Goal: Task Accomplishment & Management: Manage account settings

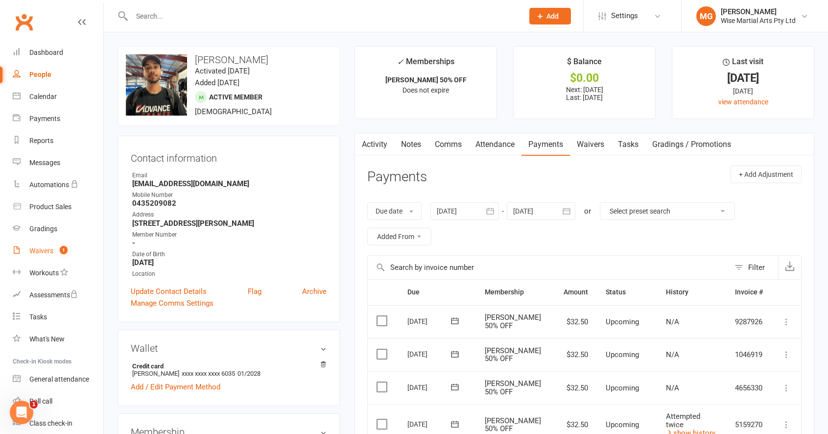
click at [57, 258] on link "Waivers 1" at bounding box center [58, 251] width 91 height 22
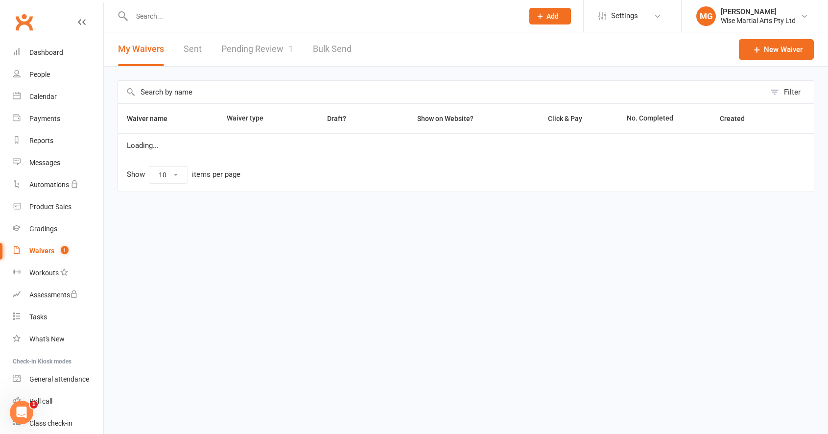
select select "100"
click at [264, 50] on link "Pending Review 1" at bounding box center [257, 49] width 72 height 34
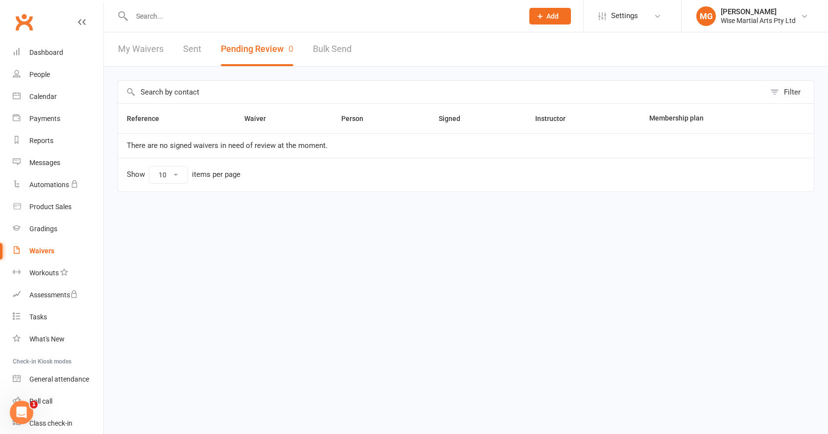
click at [264, 50] on button "Pending Review 0" at bounding box center [257, 49] width 72 height 34
click at [82, 53] on link "Dashboard" at bounding box center [58, 53] width 91 height 22
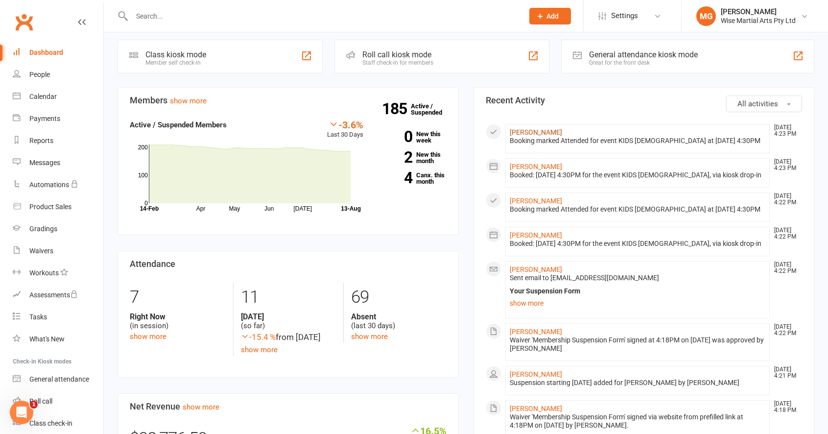
click at [539, 135] on link "[PERSON_NAME]" at bounding box center [536, 132] width 52 height 8
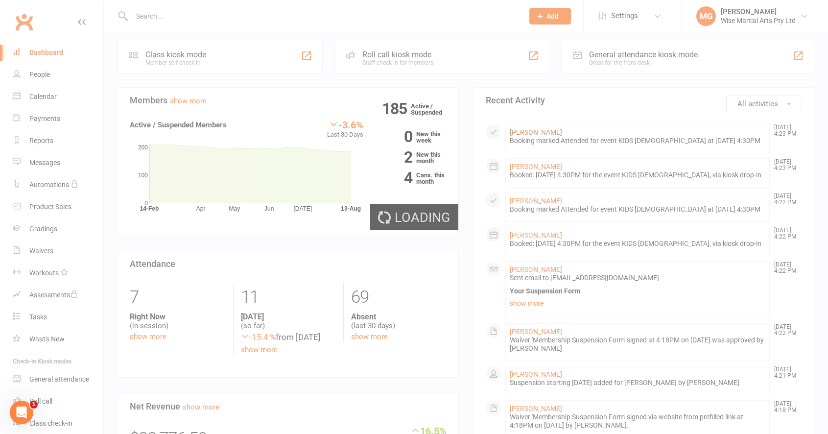
scroll to position [230, 0]
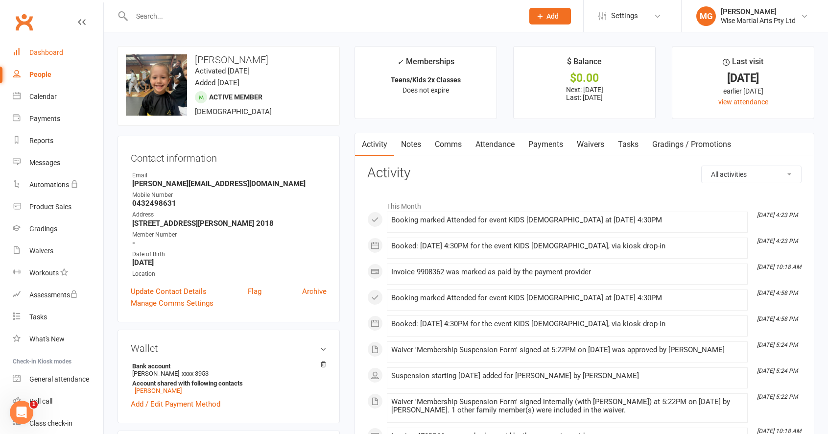
click at [61, 50] on div "Dashboard" at bounding box center [46, 52] width 34 height 8
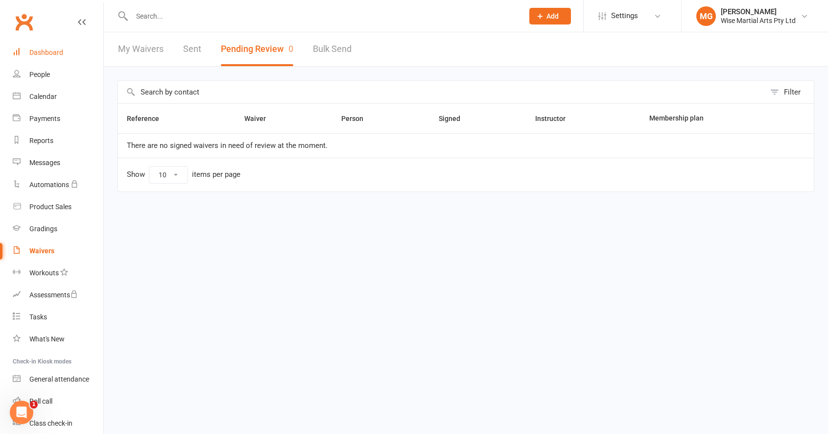
click at [54, 55] on div "Dashboard" at bounding box center [46, 52] width 34 height 8
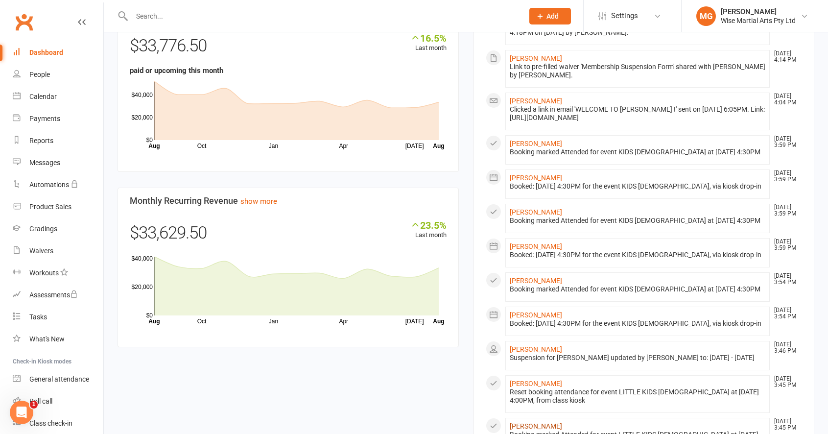
scroll to position [747, 0]
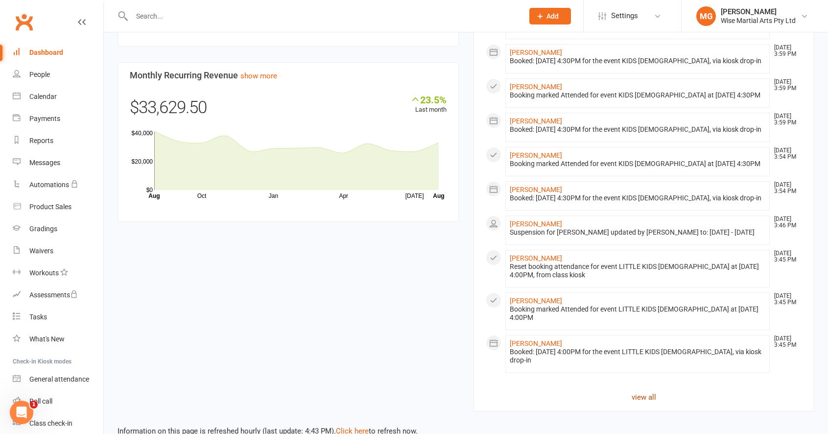
click at [636, 391] on link "view all" at bounding box center [644, 397] width 317 height 12
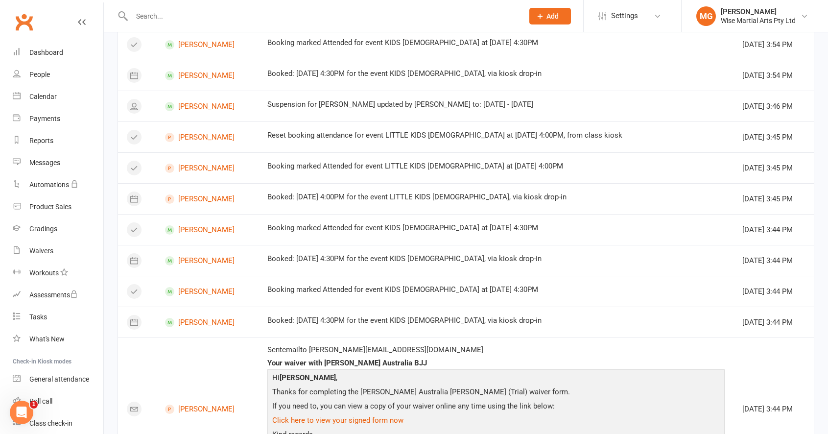
scroll to position [746, 0]
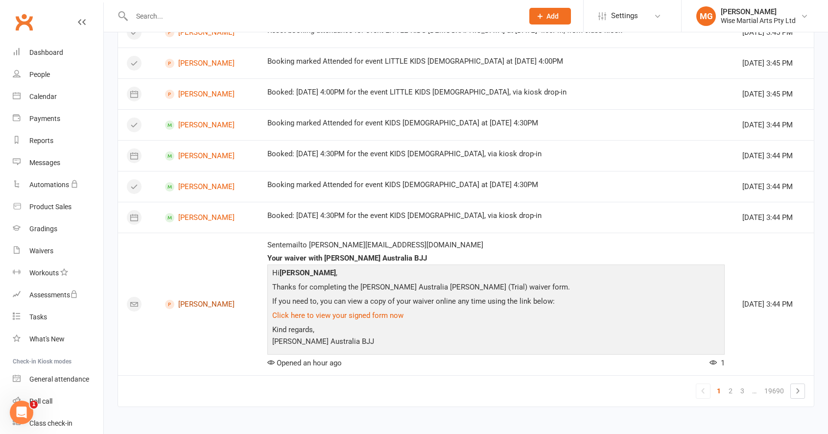
click at [201, 303] on link "[PERSON_NAME]" at bounding box center [207, 304] width 85 height 9
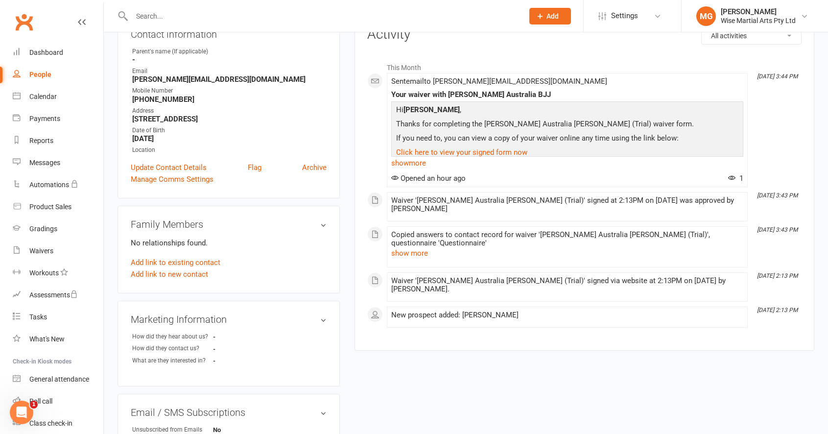
scroll to position [129, 0]
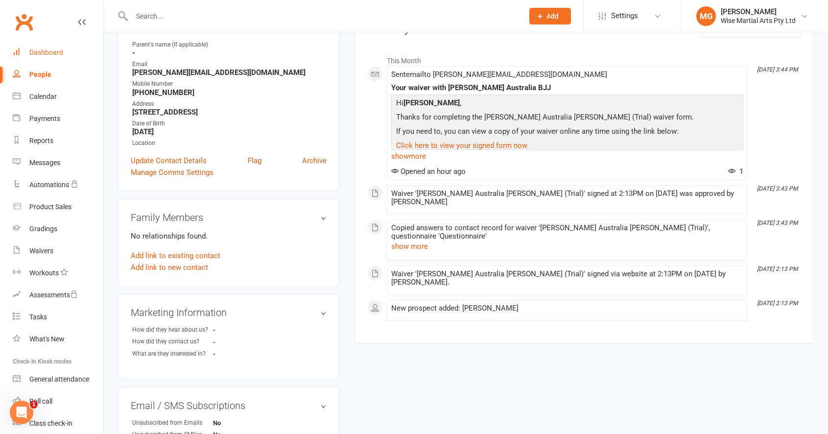
click at [55, 44] on link "Dashboard" at bounding box center [58, 53] width 91 height 22
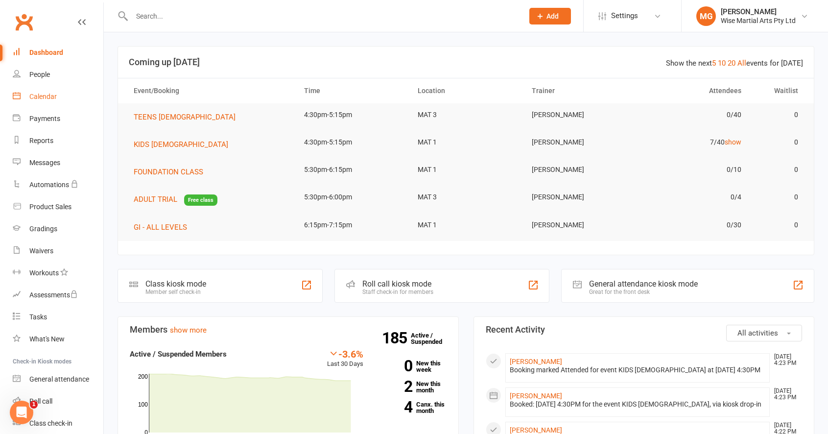
click at [69, 98] on link "Calendar" at bounding box center [58, 97] width 91 height 22
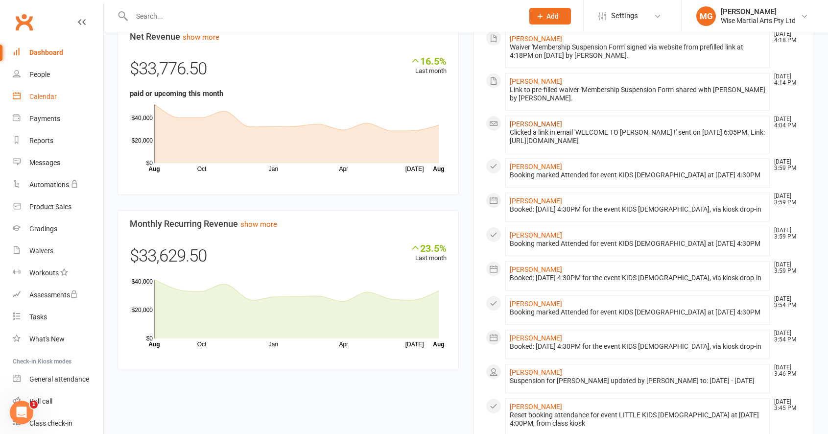
scroll to position [747, 0]
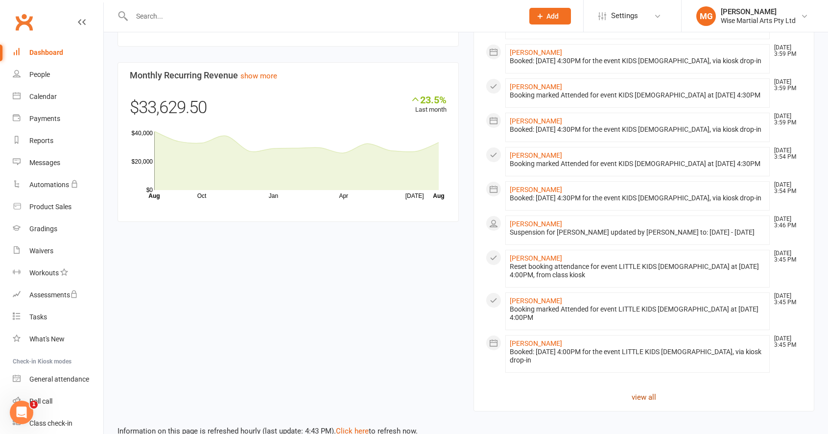
click at [659, 391] on link "view all" at bounding box center [644, 397] width 317 height 12
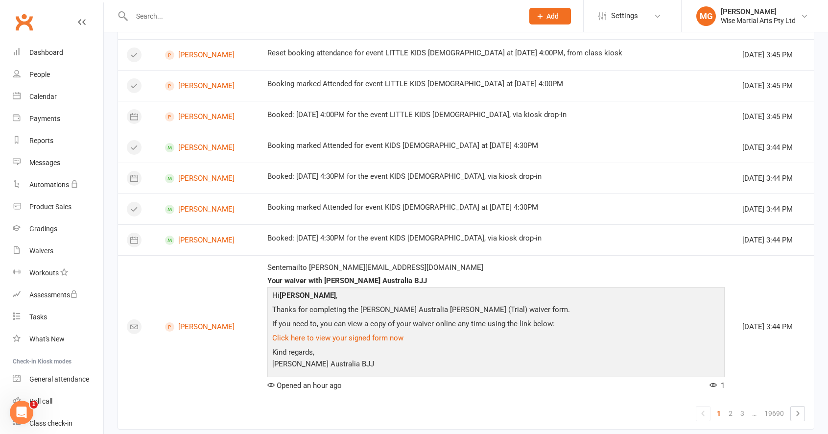
scroll to position [746, 0]
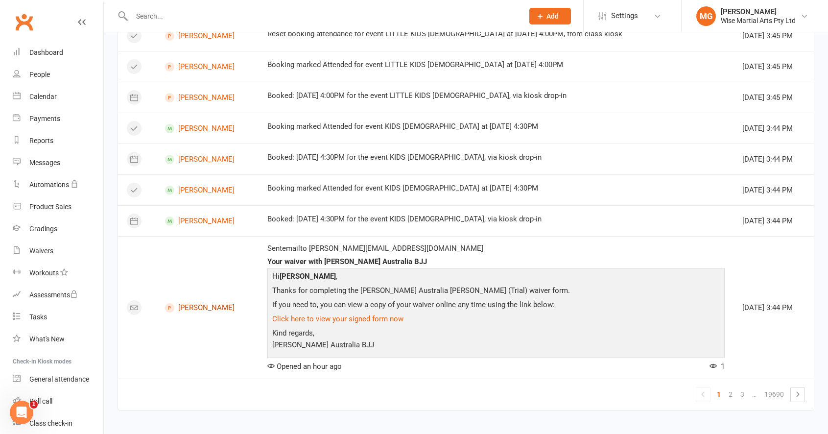
click at [192, 307] on link "[PERSON_NAME]" at bounding box center [207, 307] width 85 height 9
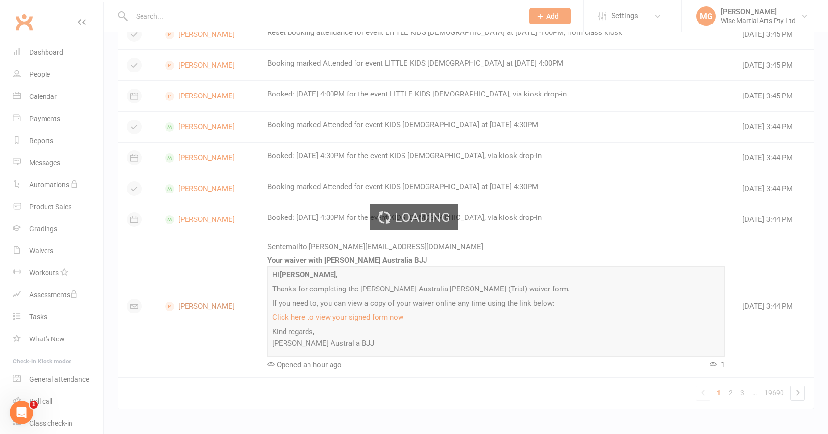
scroll to position [1, 0]
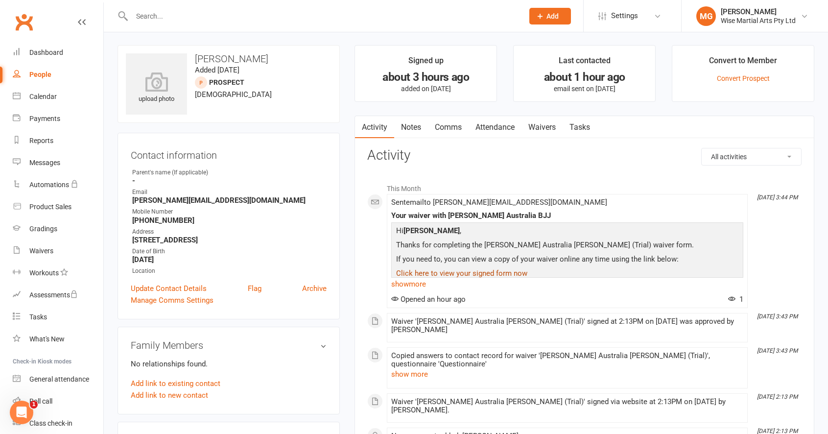
click at [501, 274] on link "Click here to view your signed form now" at bounding box center [461, 273] width 131 height 9
click at [455, 274] on link "Click here to view your signed form now" at bounding box center [461, 273] width 131 height 9
click at [457, 274] on link "Click here to view your signed form now" at bounding box center [461, 274] width 131 height 9
click at [466, 271] on link "Click here to view your signed form now" at bounding box center [461, 274] width 131 height 9
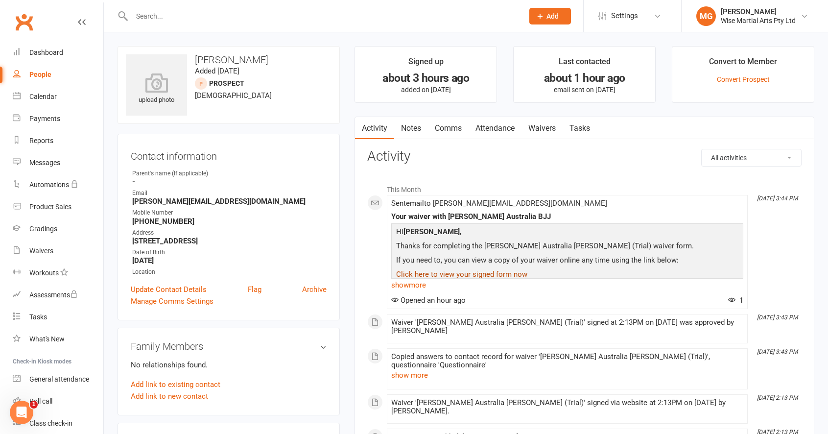
click at [467, 272] on link "Click here to view your signed form now" at bounding box center [461, 274] width 131 height 9
click at [467, 271] on link "Click here to view your signed form now" at bounding box center [461, 274] width 131 height 9
click at [465, 272] on link "Click here to view your signed form now" at bounding box center [461, 274] width 131 height 9
click at [463, 274] on link "Click here to view your signed form now" at bounding box center [461, 274] width 131 height 9
click at [464, 273] on link "Click here to view your signed form now" at bounding box center [461, 274] width 131 height 9
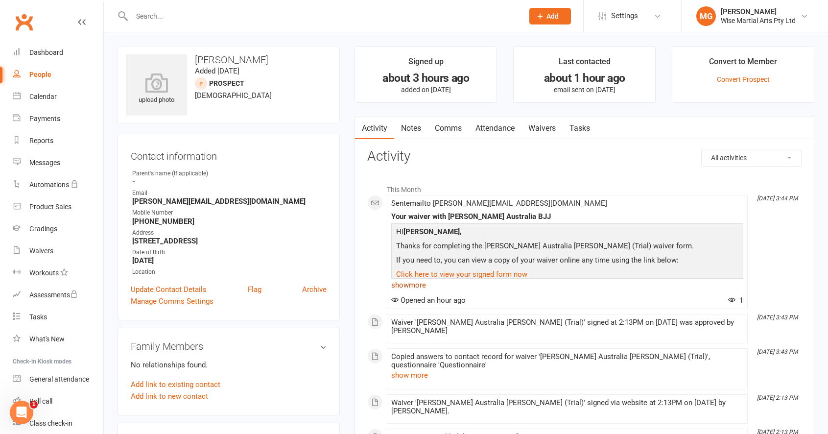
click at [423, 283] on link "show more" at bounding box center [567, 285] width 352 height 14
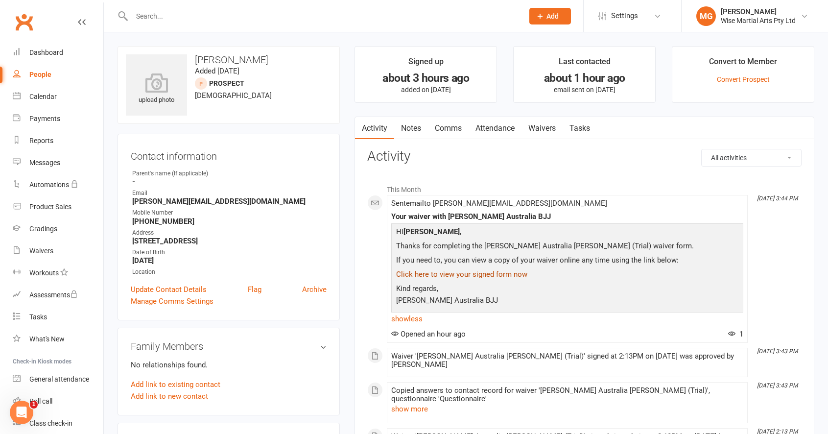
click at [428, 278] on link "Click here to view your signed form now" at bounding box center [461, 274] width 131 height 9
click at [68, 102] on link "Calendar" at bounding box center [58, 97] width 91 height 22
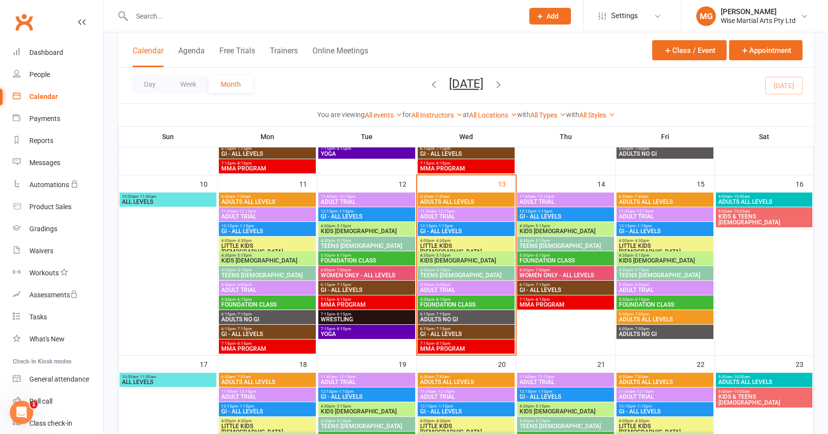
scroll to position [394, 0]
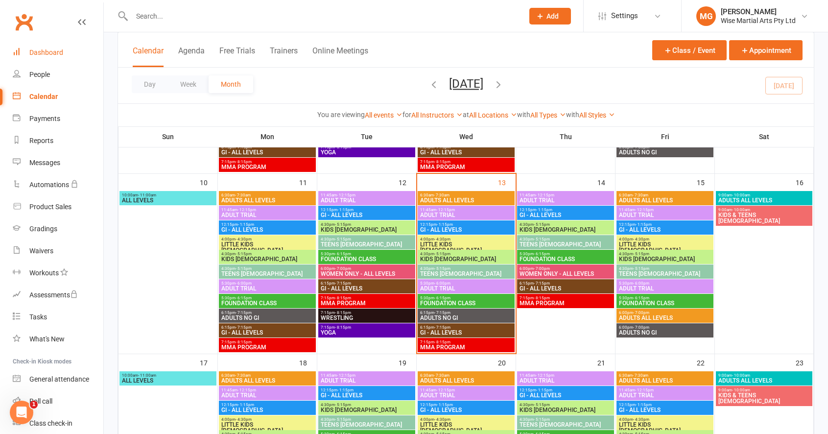
click at [75, 56] on link "Dashboard" at bounding box center [58, 53] width 91 height 22
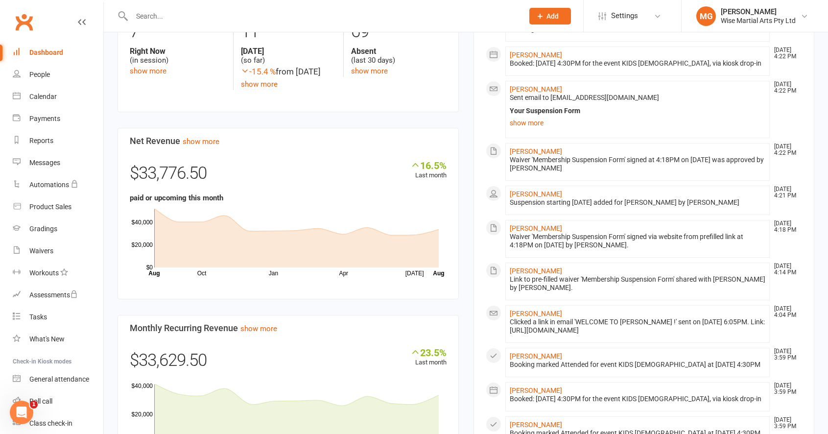
scroll to position [764, 0]
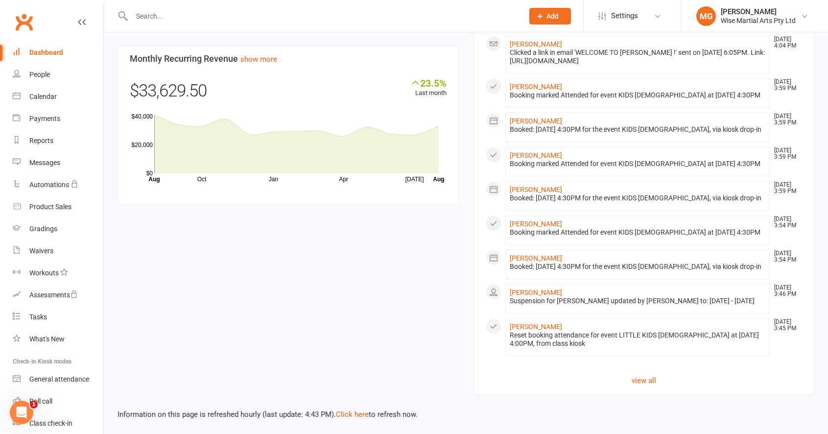
click at [49, 51] on div "Dashboard" at bounding box center [46, 52] width 34 height 8
click at [37, 57] on link "Dashboard" at bounding box center [58, 53] width 91 height 22
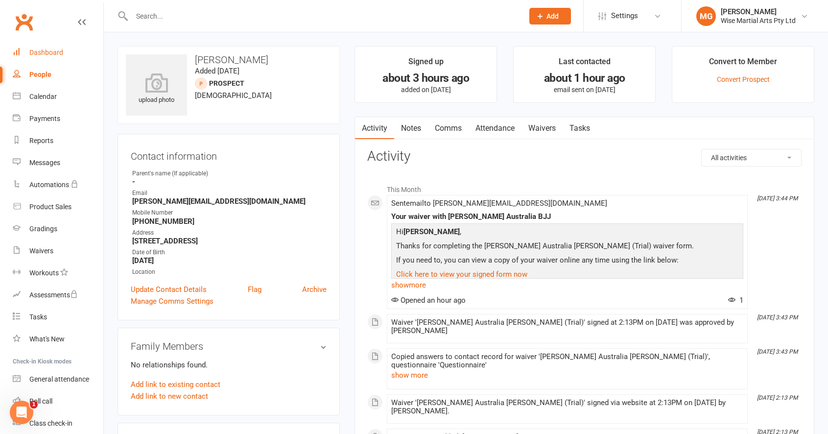
click at [61, 52] on div "Dashboard" at bounding box center [46, 52] width 34 height 8
click at [520, 128] on link "Attendance" at bounding box center [495, 128] width 53 height 23
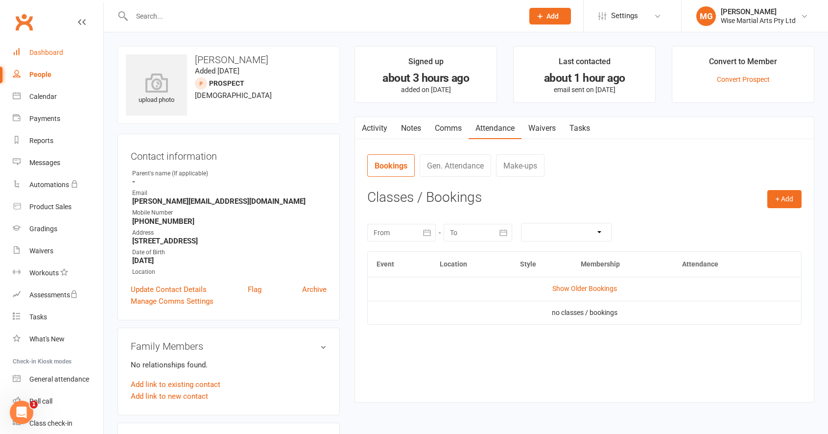
click at [534, 132] on link "Waivers" at bounding box center [542, 128] width 41 height 23
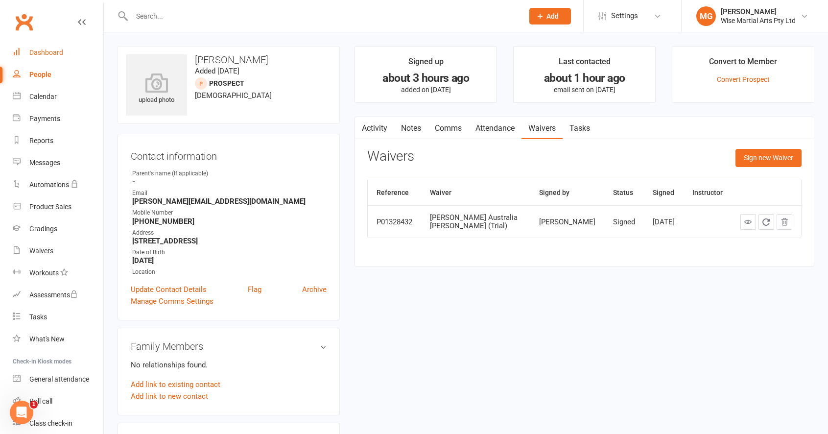
drag, startPoint x: 378, startPoint y: 127, endPoint x: 369, endPoint y: 130, distance: 9.6
click at [378, 128] on link "Activity" at bounding box center [374, 128] width 39 height 23
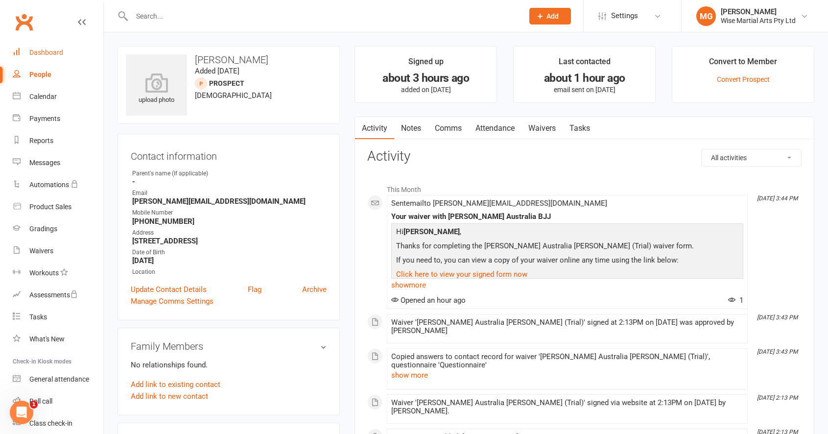
click at [66, 52] on link "Dashboard" at bounding box center [58, 53] width 91 height 22
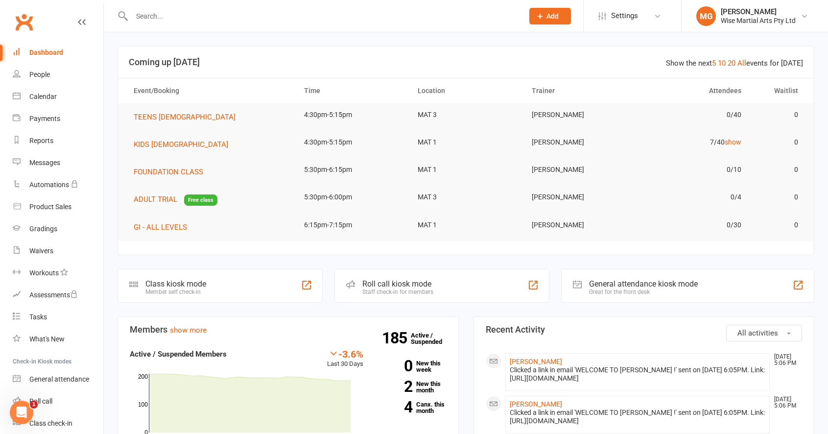
click at [67, 57] on link "Dashboard" at bounding box center [58, 53] width 91 height 22
click at [76, 50] on link "Dashboard" at bounding box center [58, 53] width 91 height 22
